Goal: Find specific page/section: Find specific page/section

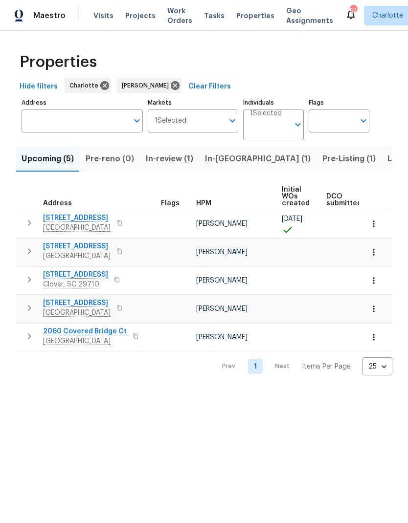
click at [322, 164] on span "Pre-Listing (1)" at bounding box center [348, 159] width 53 height 14
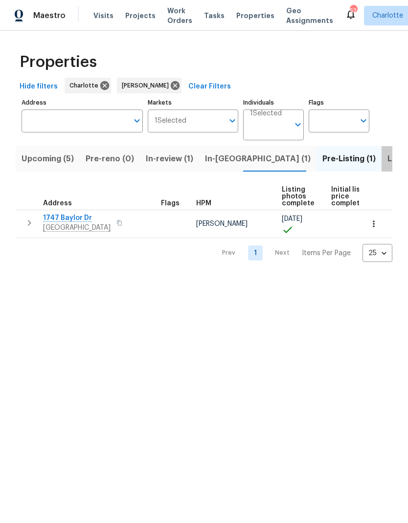
click at [387, 158] on span "Listed (22)" at bounding box center [408, 159] width 42 height 14
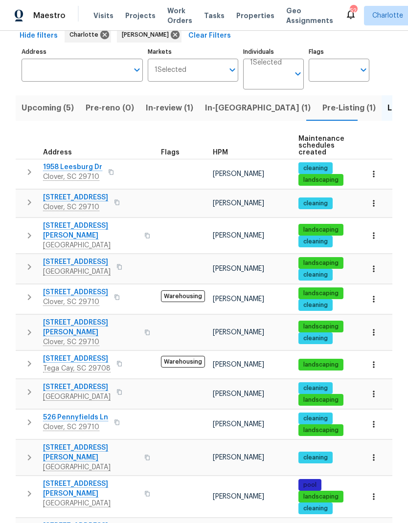
scroll to position [61, 0]
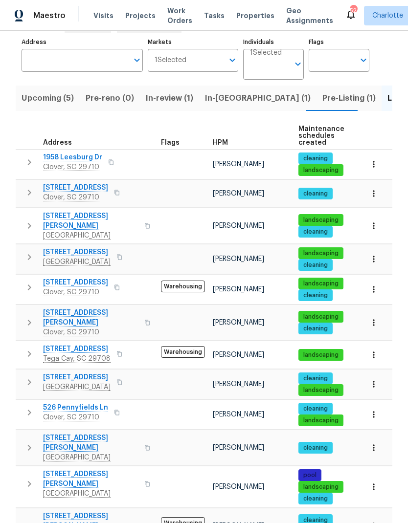
click at [94, 344] on span "705 Old Cove Rd" at bounding box center [76, 349] width 67 height 10
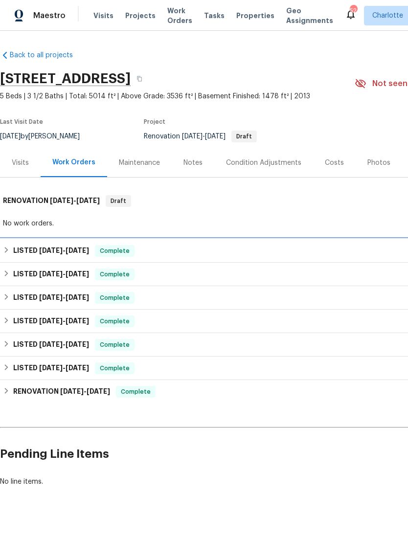
click at [68, 250] on span "9/7/25" at bounding box center [77, 250] width 23 height 7
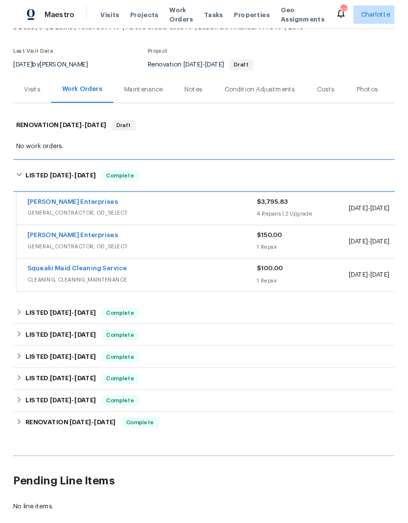
scroll to position [67, 0]
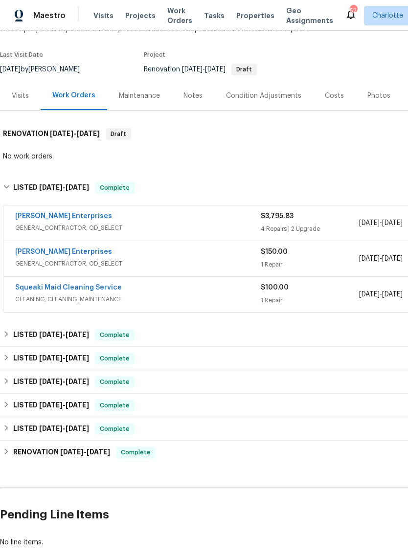
click at [57, 254] on link "Nordman Enterprises" at bounding box center [63, 251] width 97 height 7
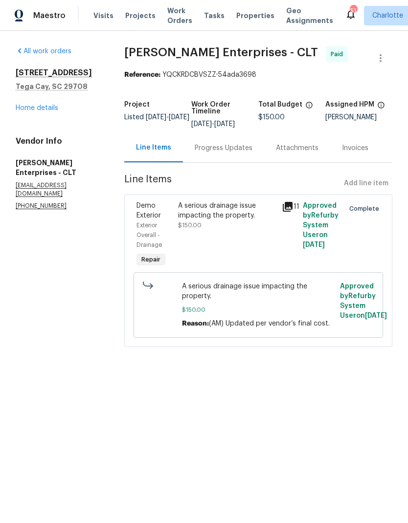
click at [208, 153] on div "Progress Updates" at bounding box center [224, 148] width 58 height 10
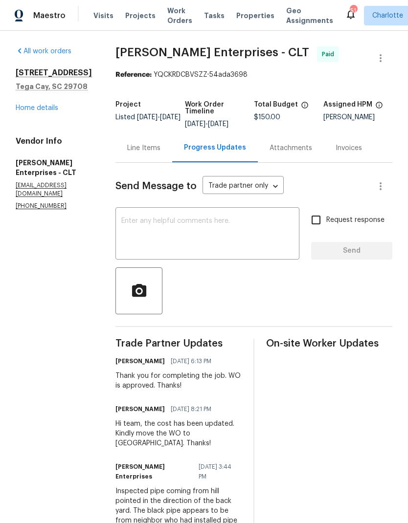
click at [138, 143] on div "Line Items" at bounding box center [143, 148] width 33 height 10
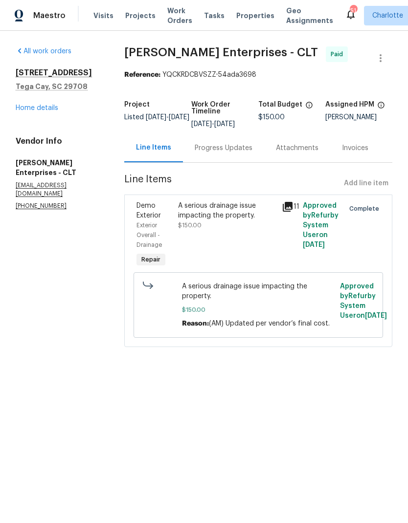
click at [288, 212] on icon at bounding box center [288, 207] width 10 height 10
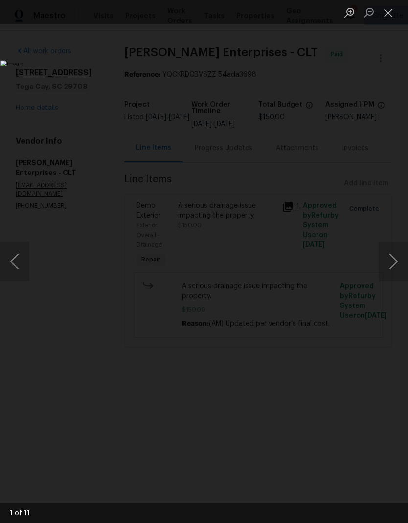
click at [395, 265] on button "Next image" at bounding box center [392, 261] width 29 height 39
click at [394, 263] on button "Next image" at bounding box center [392, 261] width 29 height 39
click at [393, 263] on button "Next image" at bounding box center [392, 261] width 29 height 39
click at [395, 262] on button "Next image" at bounding box center [392, 261] width 29 height 39
click at [397, 261] on button "Next image" at bounding box center [392, 261] width 29 height 39
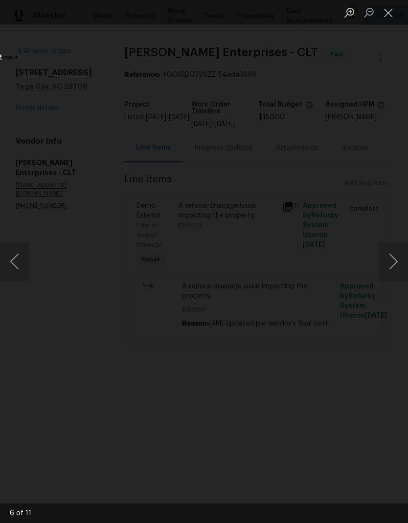
click at [397, 265] on button "Next image" at bounding box center [392, 261] width 29 height 39
click at [397, 259] on button "Next image" at bounding box center [392, 261] width 29 height 39
click at [396, 263] on button "Next image" at bounding box center [392, 261] width 29 height 39
click at [397, 258] on button "Next image" at bounding box center [392, 261] width 29 height 39
click at [397, 252] on button "Next image" at bounding box center [392, 261] width 29 height 39
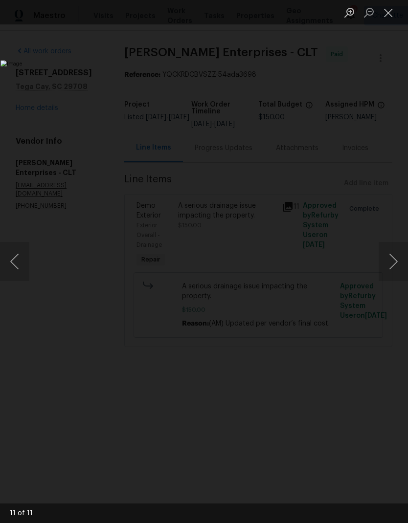
click at [396, 253] on button "Next image" at bounding box center [392, 261] width 29 height 39
click at [396, 257] on button "Next image" at bounding box center [392, 261] width 29 height 39
click at [396, 255] on button "Next image" at bounding box center [392, 261] width 29 height 39
click at [396, 256] on button "Next image" at bounding box center [392, 261] width 29 height 39
click at [400, 257] on button "Next image" at bounding box center [392, 261] width 29 height 39
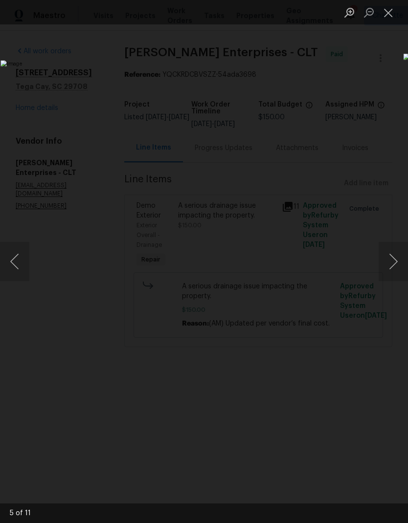
click at [399, 259] on button "Next image" at bounding box center [392, 261] width 29 height 39
click at [391, 263] on button "Next image" at bounding box center [392, 261] width 29 height 39
click at [389, 255] on button "Next image" at bounding box center [392, 261] width 29 height 39
click at [391, 257] on button "Next image" at bounding box center [392, 261] width 29 height 39
click at [384, 11] on button "Close lightbox" at bounding box center [388, 12] width 20 height 17
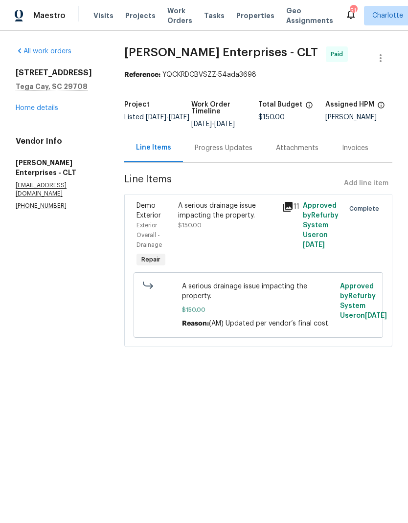
click at [27, 110] on link "Home details" at bounding box center [37, 108] width 43 height 7
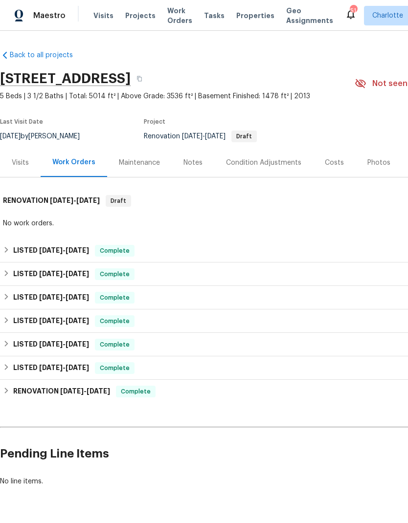
click at [147, 160] on div "Maintenance" at bounding box center [139, 163] width 41 height 10
